Goal: Transaction & Acquisition: Purchase product/service

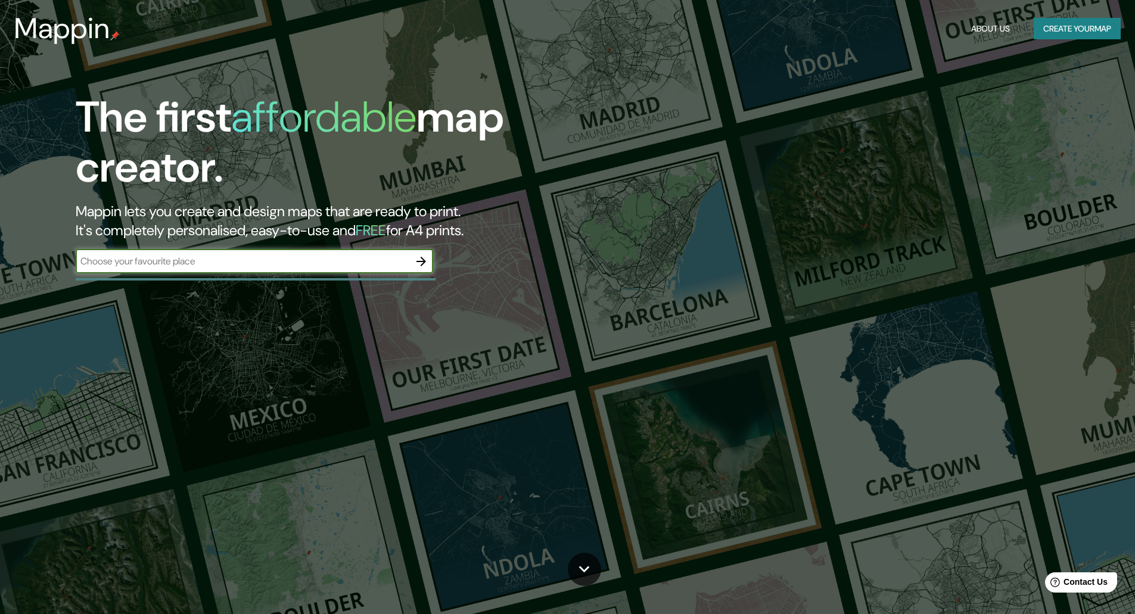
click at [248, 270] on div "​" at bounding box center [254, 262] width 357 height 24
type input "wettswil"
click at [415, 260] on icon "button" at bounding box center [421, 261] width 14 height 14
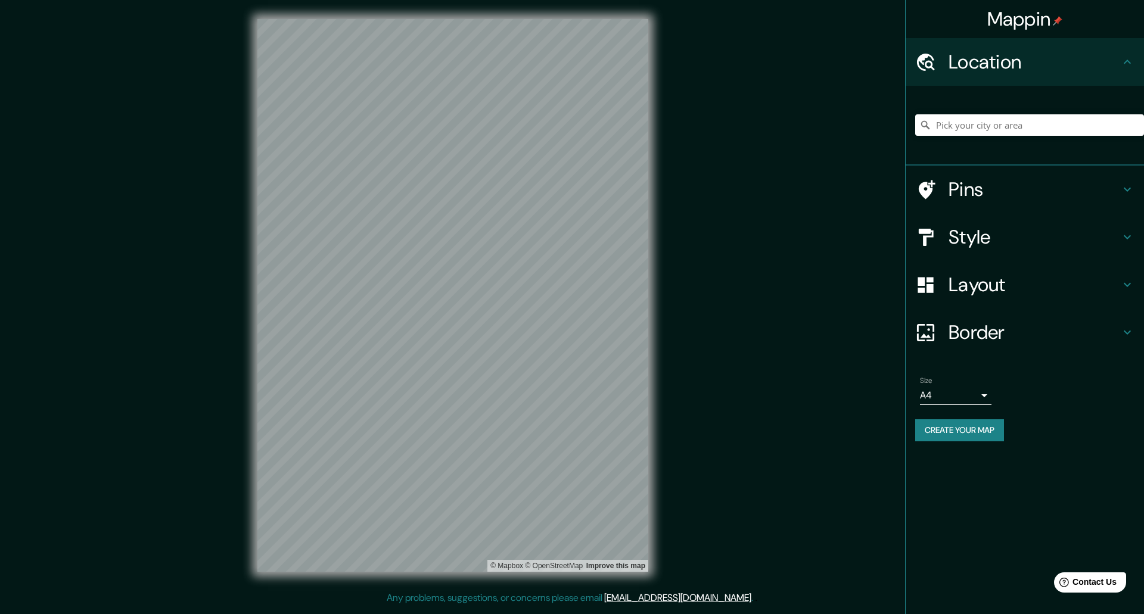
click at [982, 200] on h4 "Pins" at bounding box center [1034, 190] width 172 height 24
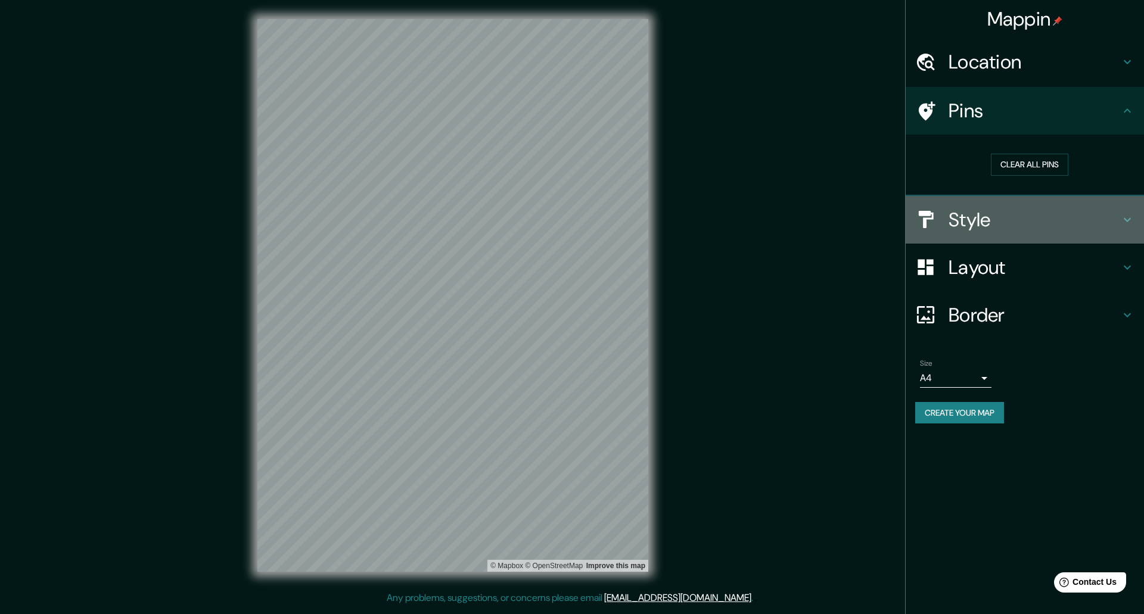
click at [990, 215] on h4 "Style" at bounding box center [1034, 220] width 172 height 24
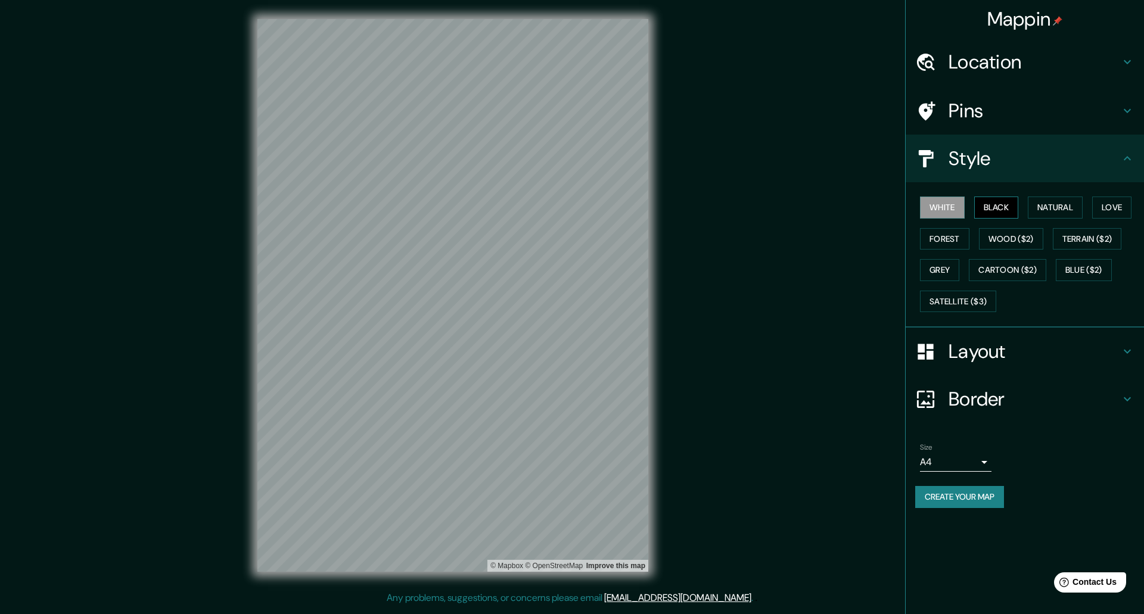
click at [991, 211] on button "Black" at bounding box center [996, 208] width 45 height 22
click at [1060, 204] on button "Natural" at bounding box center [1055, 208] width 55 height 22
click at [1119, 209] on button "Love" at bounding box center [1111, 208] width 39 height 22
click at [963, 237] on button "Forest" at bounding box center [944, 239] width 49 height 22
click at [1011, 236] on button "Wood ($2)" at bounding box center [1011, 239] width 64 height 22
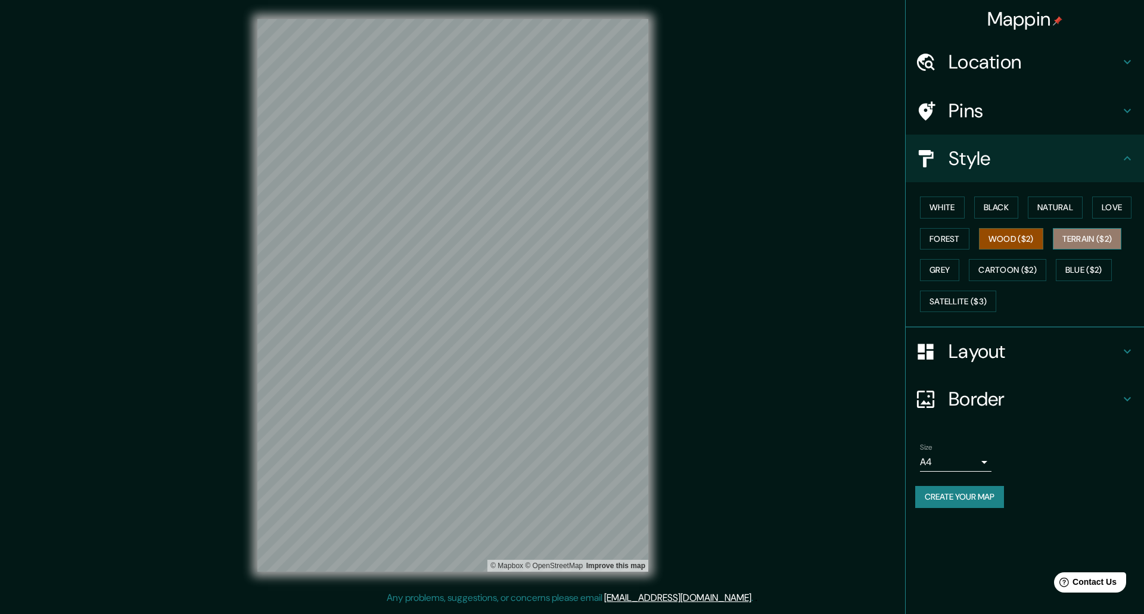
click at [1096, 241] on button "Terrain ($2)" at bounding box center [1087, 239] width 69 height 22
click at [953, 281] on button "Grey" at bounding box center [939, 270] width 39 height 22
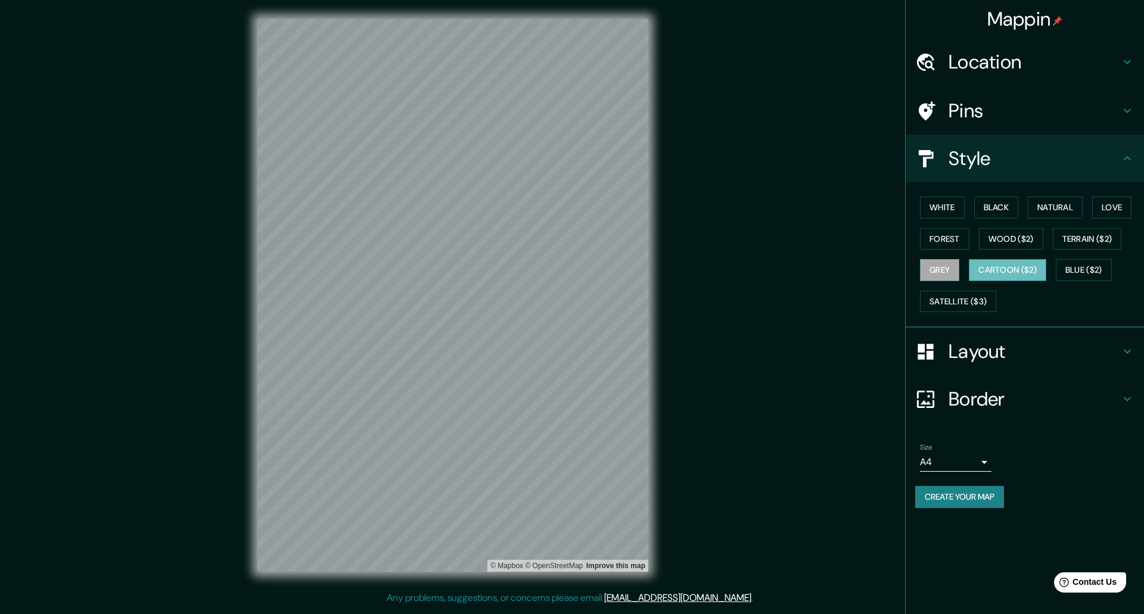
click at [1006, 276] on button "Cartoon ($2)" at bounding box center [1007, 270] width 77 height 22
click at [1071, 271] on button "Blue ($2)" at bounding box center [1084, 270] width 56 height 22
click at [964, 299] on button "Satellite ($3)" at bounding box center [958, 302] width 76 height 22
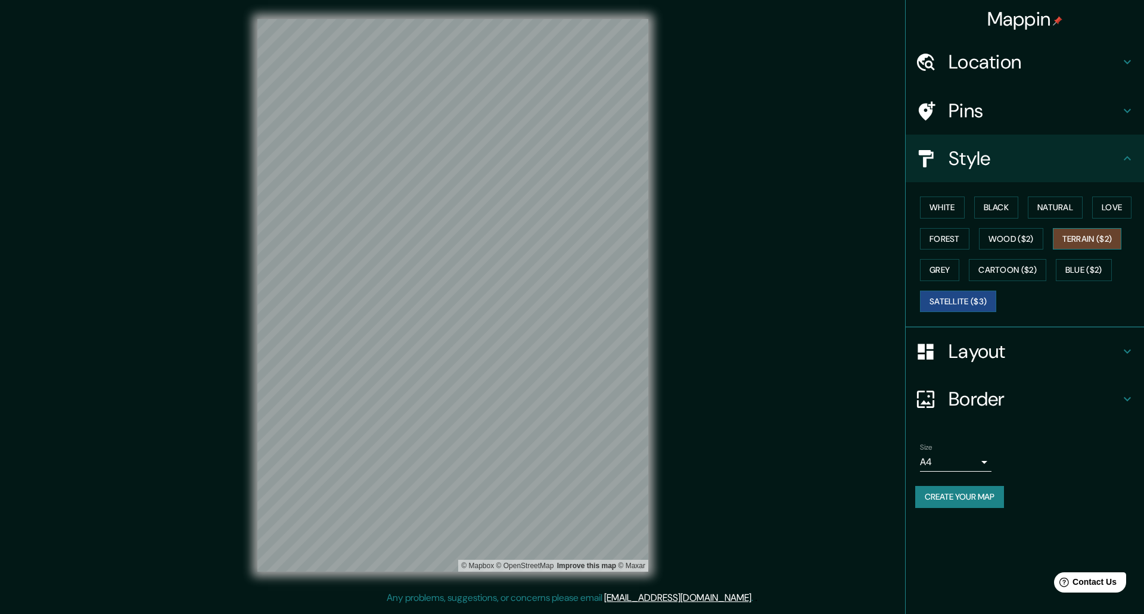
click at [1091, 244] on button "Terrain ($2)" at bounding box center [1087, 239] width 69 height 22
click at [1038, 239] on button "Wood ($2)" at bounding box center [1011, 239] width 64 height 22
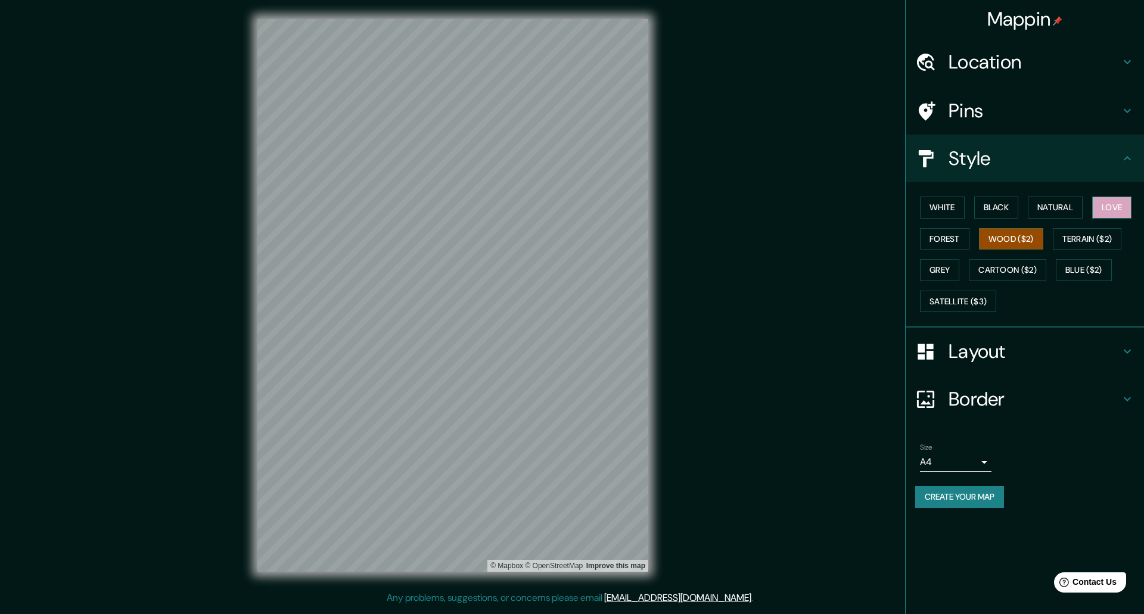
click at [1112, 211] on button "Love" at bounding box center [1111, 208] width 39 height 22
click at [1035, 216] on button "Natural" at bounding box center [1055, 208] width 55 height 22
click at [1006, 211] on button "Black" at bounding box center [996, 208] width 45 height 22
click at [967, 209] on div "White Black Natural Love Forest Wood ($2) Terrain ($2) Grey Cartoon ($2) Blue (…" at bounding box center [1029, 254] width 229 height 125
click at [957, 209] on button "White" at bounding box center [942, 208] width 45 height 22
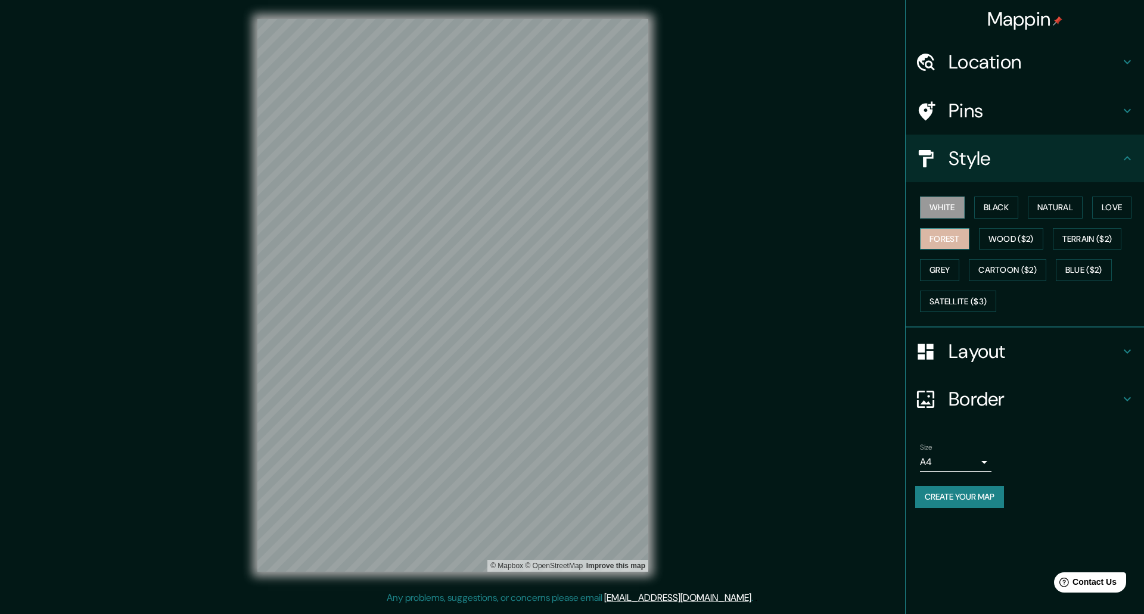
click at [936, 238] on button "Forest" at bounding box center [944, 239] width 49 height 22
click at [939, 212] on button "White" at bounding box center [942, 208] width 45 height 22
click at [973, 359] on h4 "Layout" at bounding box center [1034, 352] width 172 height 24
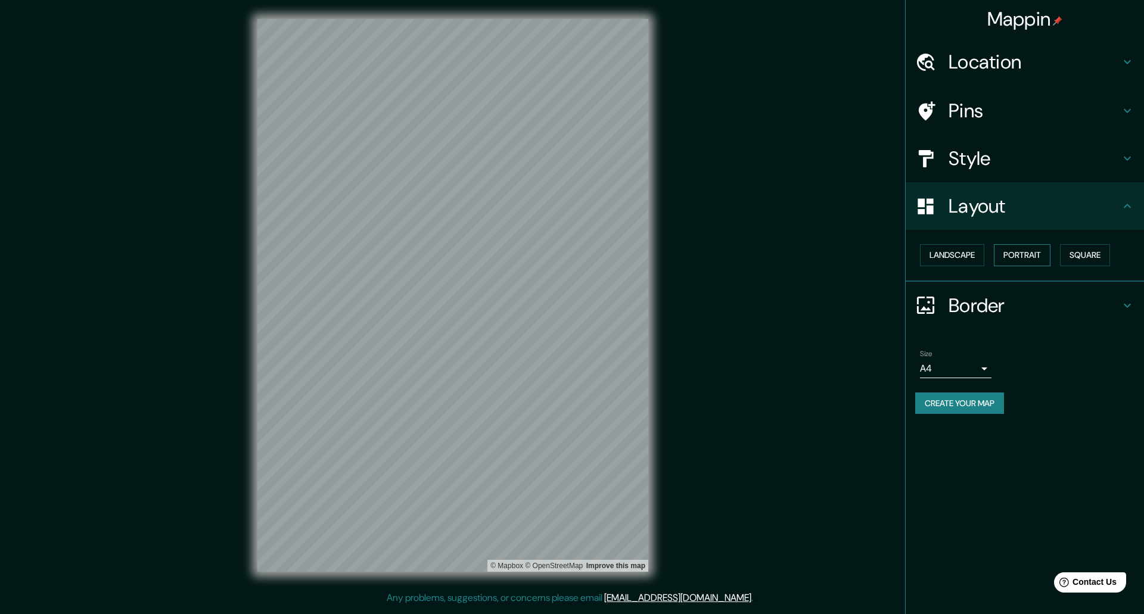
click at [1013, 258] on button "Portrait" at bounding box center [1022, 255] width 57 height 22
click at [1066, 259] on button "Square" at bounding box center [1085, 255] width 50 height 22
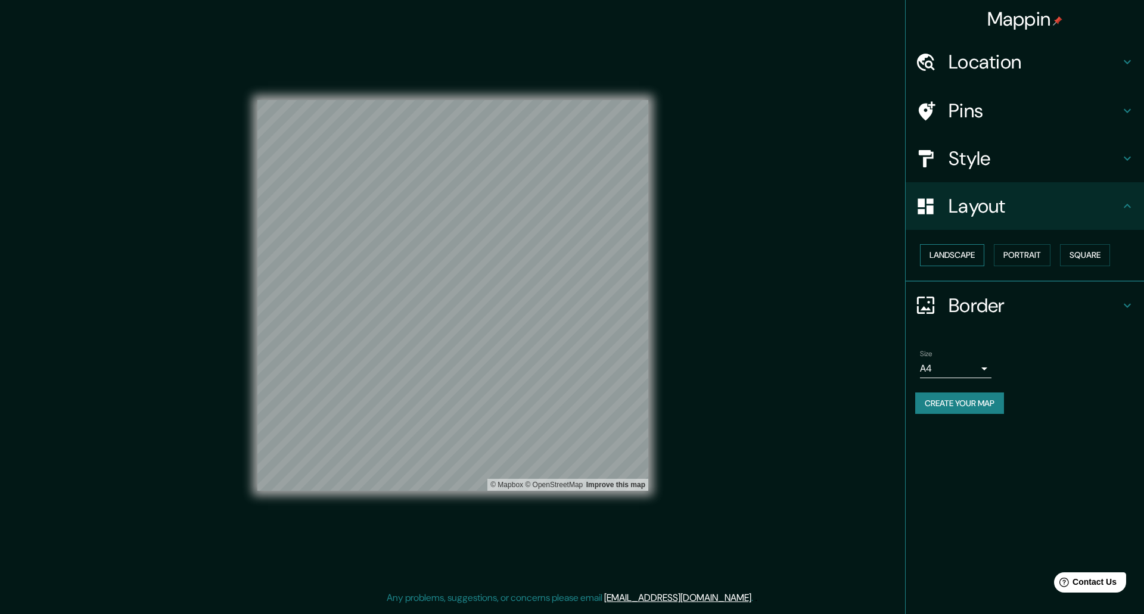
click at [974, 252] on button "Landscape" at bounding box center [952, 255] width 64 height 22
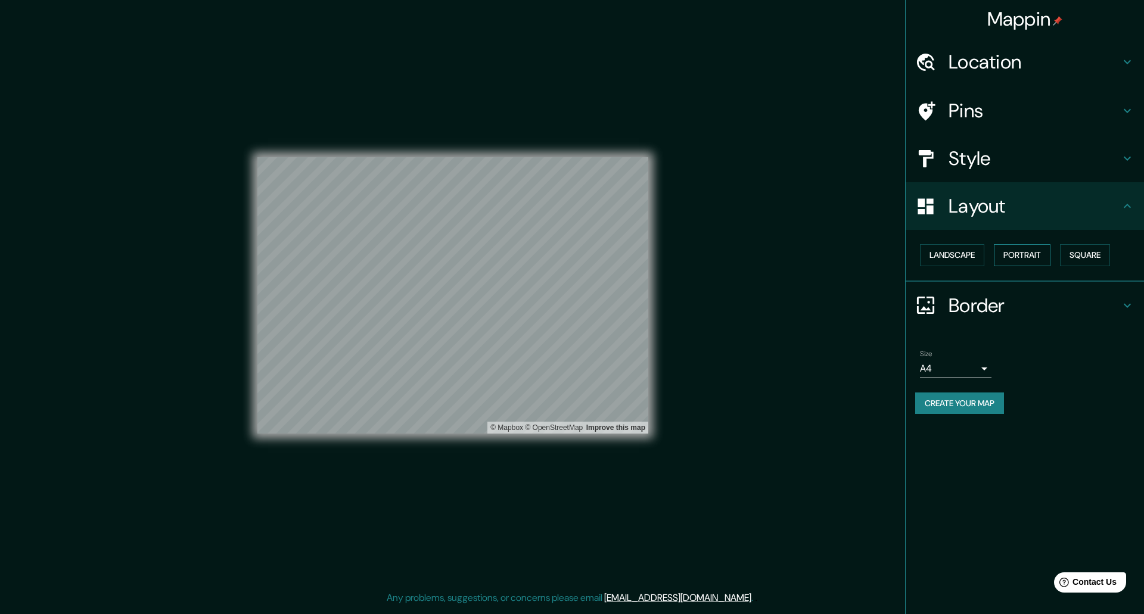
click at [1008, 250] on button "Portrait" at bounding box center [1022, 255] width 57 height 22
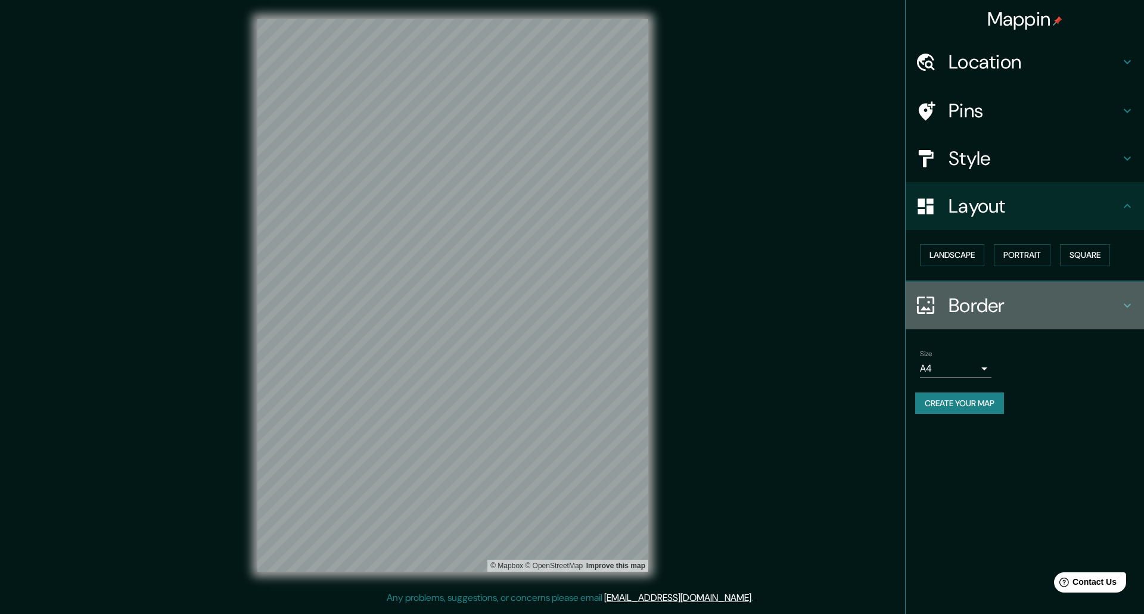
click at [959, 309] on h4 "Border" at bounding box center [1034, 306] width 172 height 24
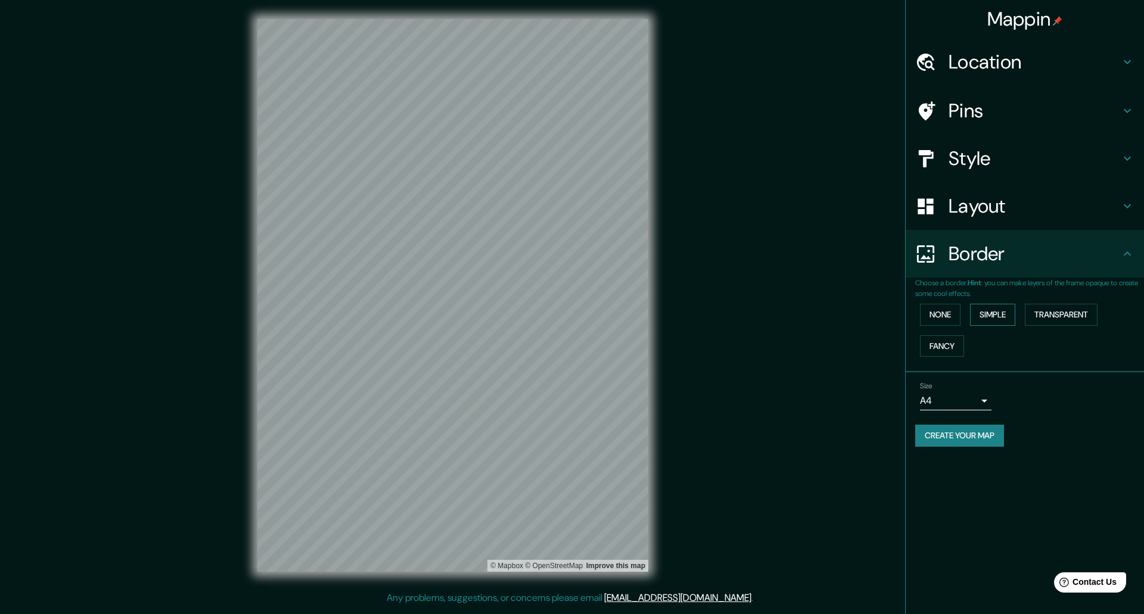
click at [988, 311] on button "Simple" at bounding box center [992, 315] width 45 height 22
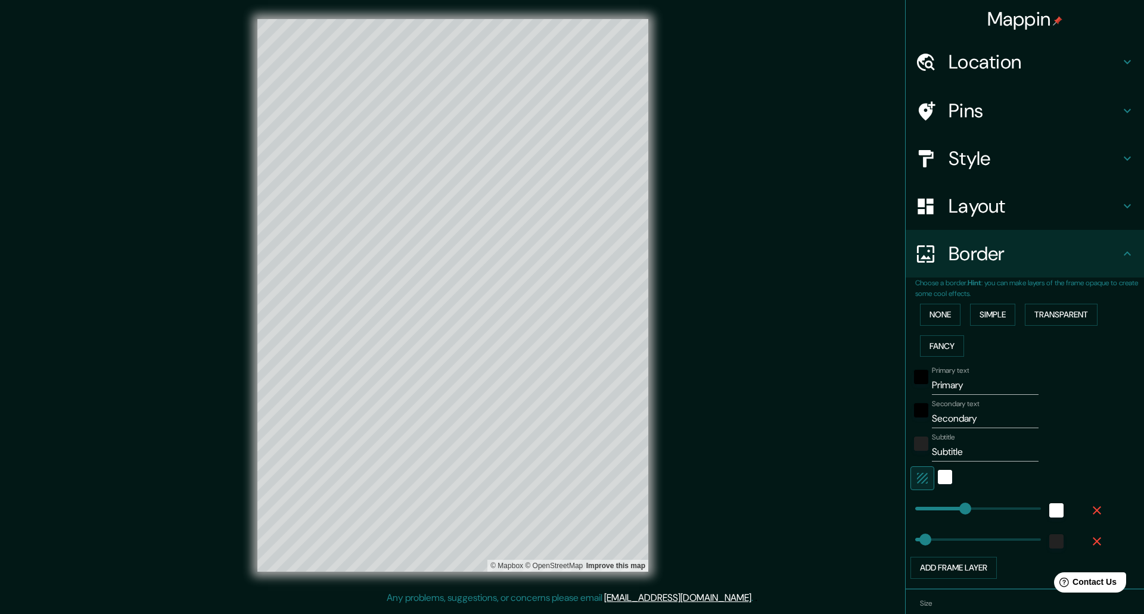
click at [956, 310] on div "None Simple Transparent Fancy" at bounding box center [1029, 330] width 229 height 63
click at [953, 310] on button "None" at bounding box center [940, 315] width 41 height 22
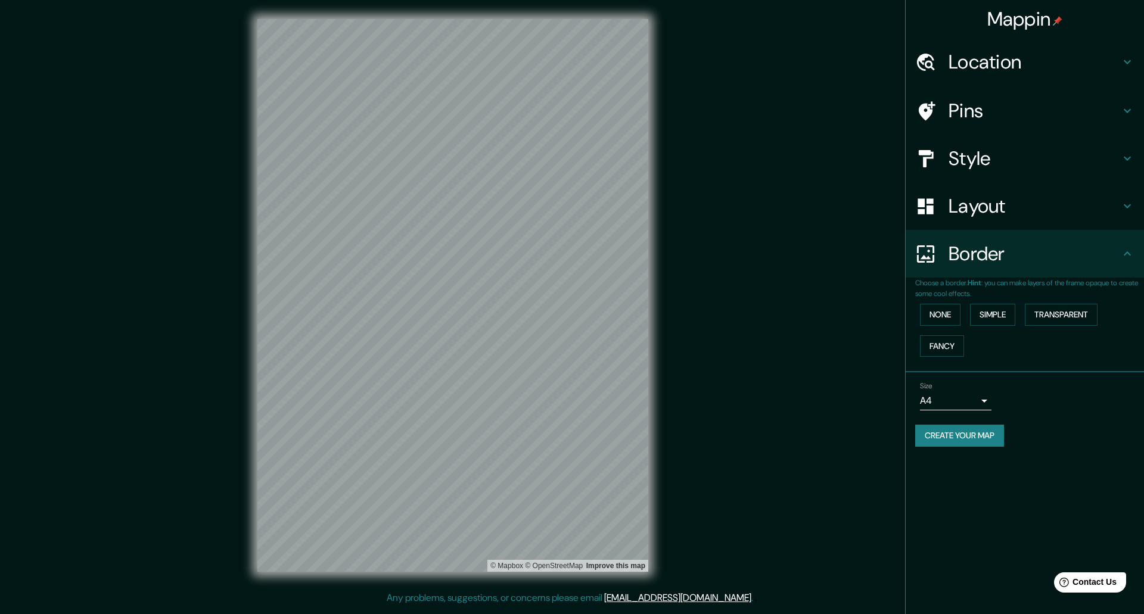
click at [980, 69] on h4 "Location" at bounding box center [1034, 62] width 172 height 24
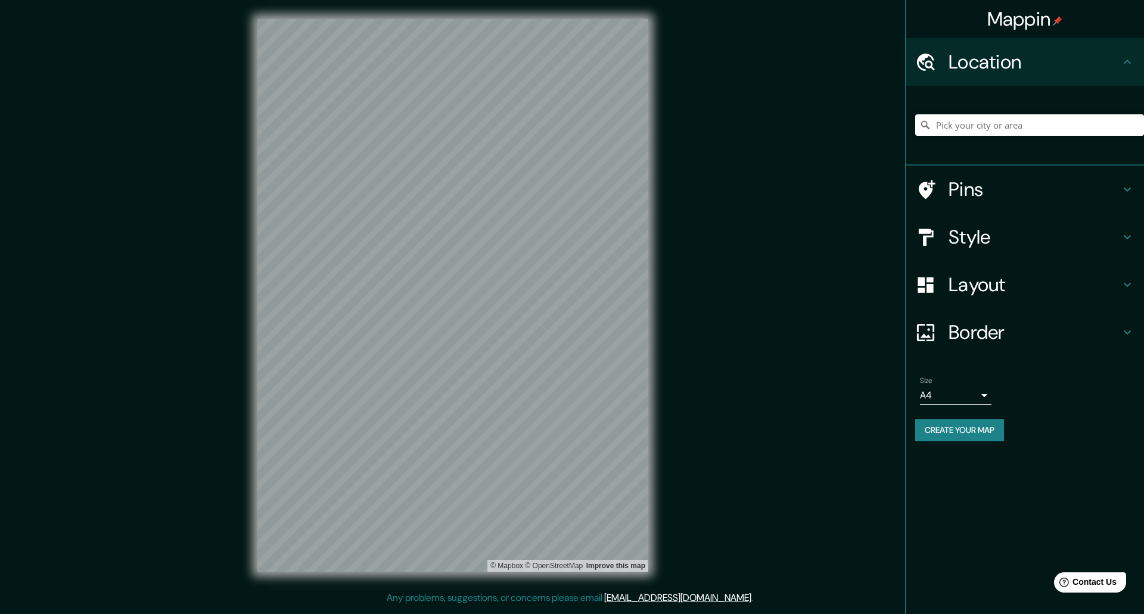
click at [982, 189] on h4 "Pins" at bounding box center [1034, 190] width 172 height 24
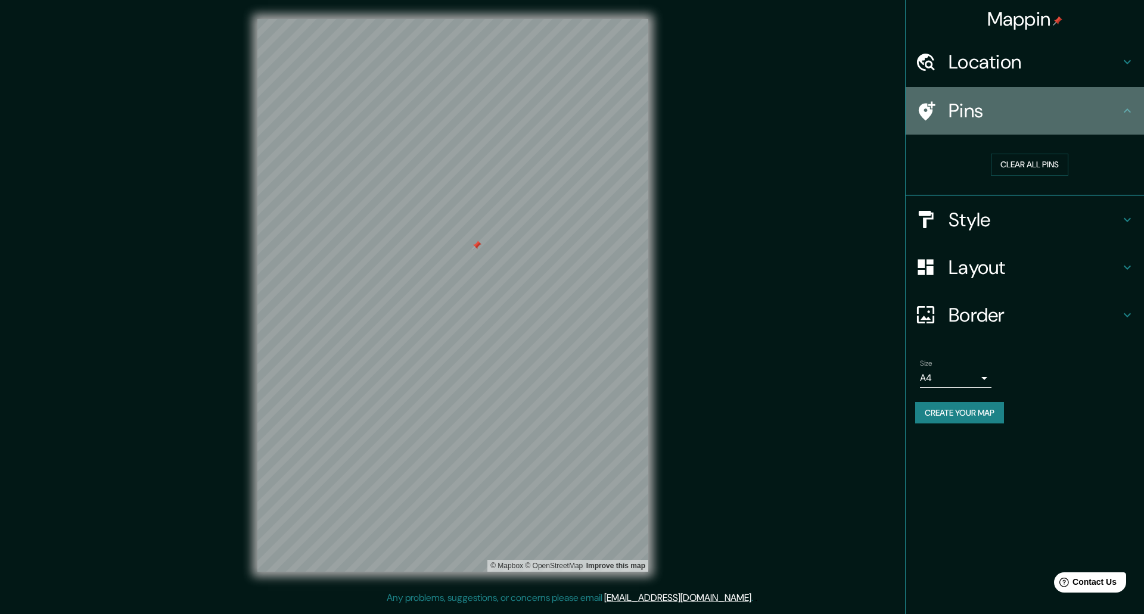
click at [935, 97] on div "Pins" at bounding box center [1025, 111] width 238 height 48
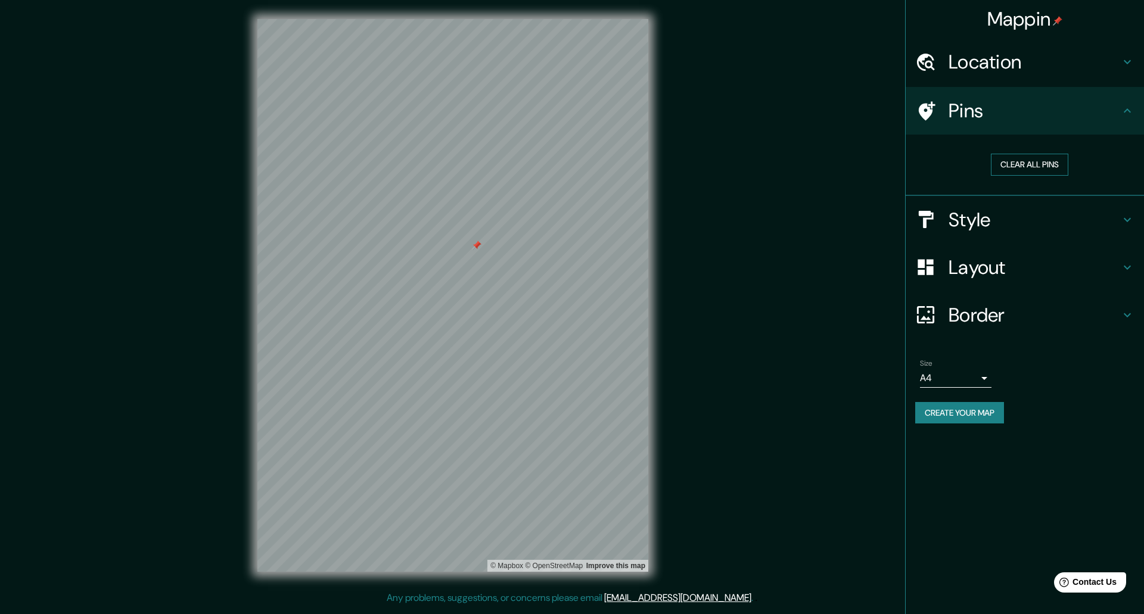
click at [1025, 168] on button "Clear all pins" at bounding box center [1029, 165] width 77 height 22
click at [968, 419] on button "Create your map" at bounding box center [959, 413] width 89 height 22
click at [990, 418] on button "Create your map" at bounding box center [959, 413] width 89 height 22
click at [773, 94] on div "Mappin Location Pins Clear all pins Style Layout Border Choose a border. Hint :…" at bounding box center [572, 305] width 1144 height 610
click at [959, 319] on h4 "Border" at bounding box center [1034, 315] width 172 height 24
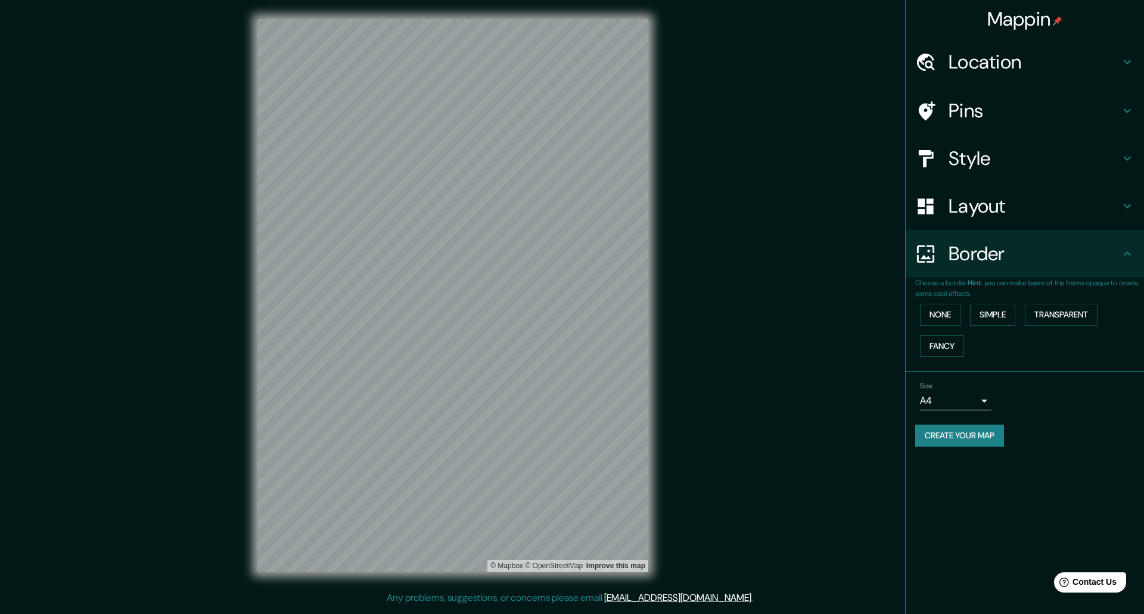
click at [954, 162] on h4 "Style" at bounding box center [1034, 159] width 172 height 24
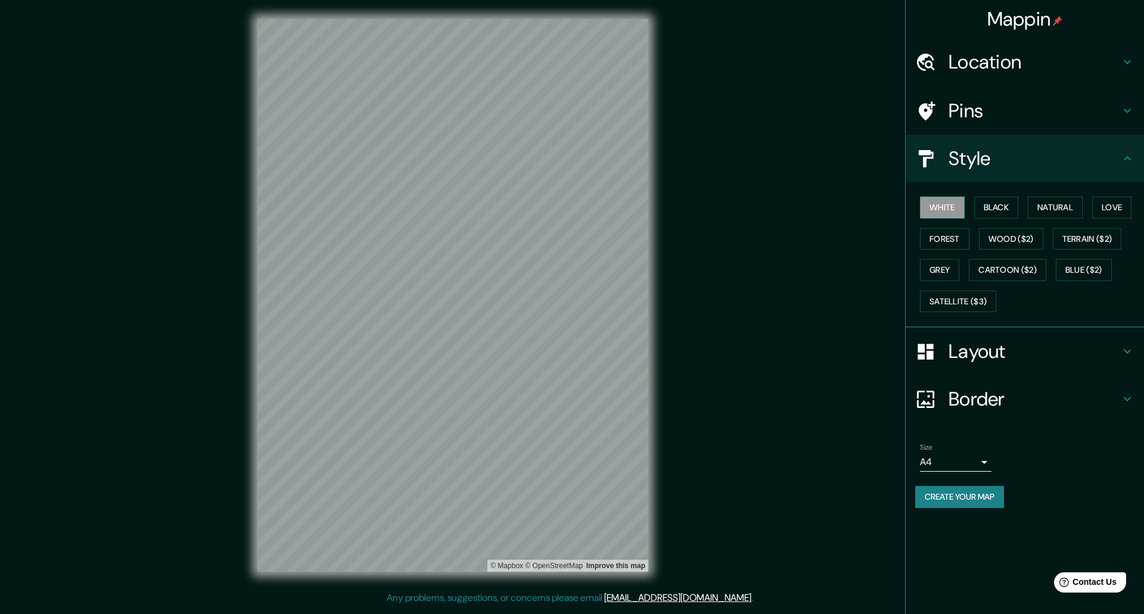
click at [973, 108] on h4 "Pins" at bounding box center [1034, 111] width 172 height 24
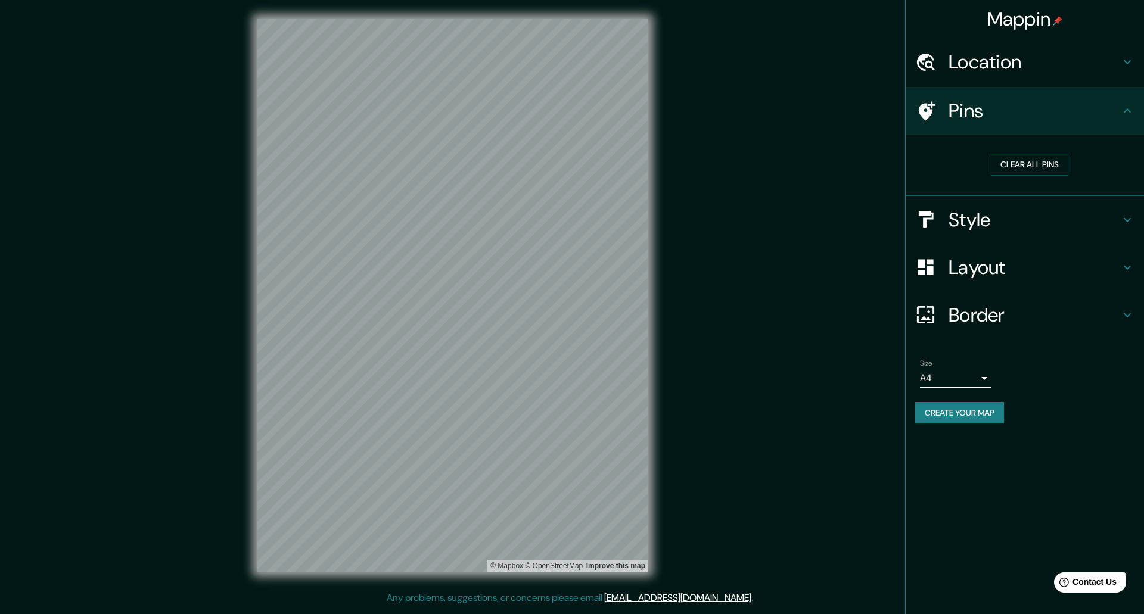
click at [981, 65] on h4 "Location" at bounding box center [1034, 62] width 172 height 24
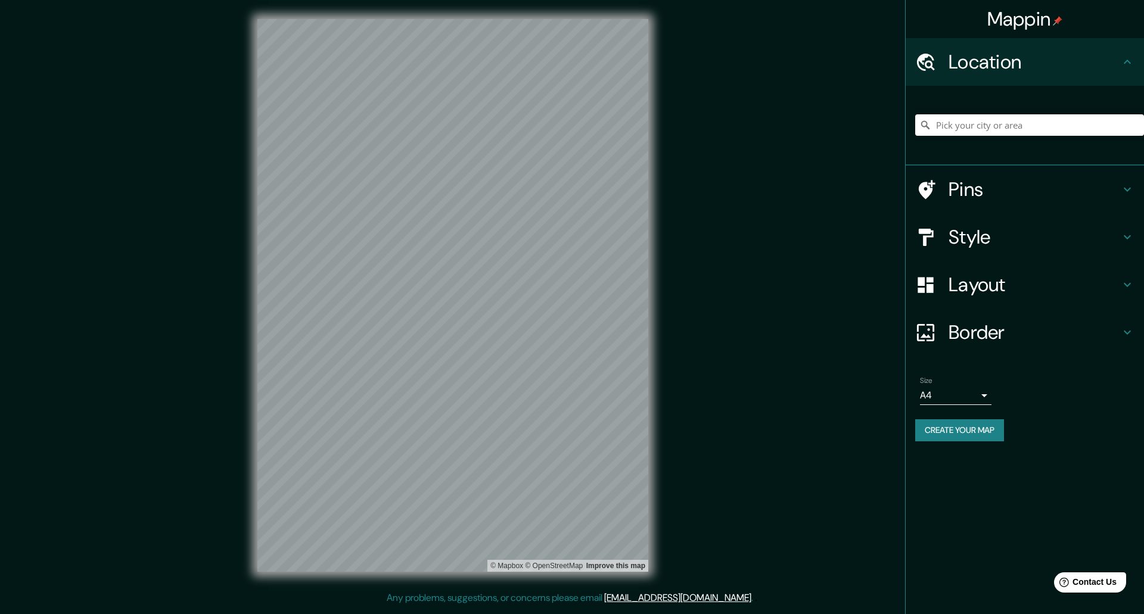
click at [922, 207] on div "Pins" at bounding box center [1025, 190] width 238 height 48
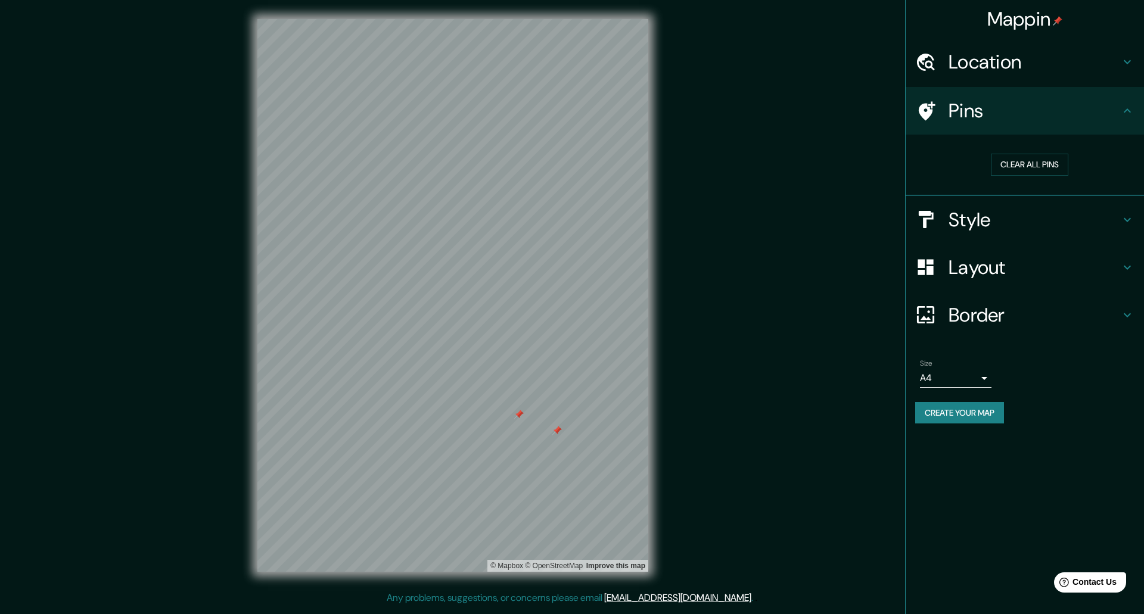
click at [552, 19] on div at bounding box center [452, 19] width 391 height 0
click at [1032, 168] on button "Clear all pins" at bounding box center [1029, 165] width 77 height 22
